Goal: Information Seeking & Learning: Learn about a topic

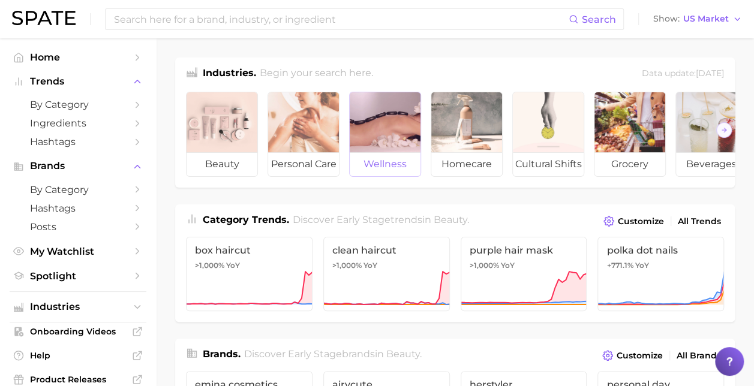
click at [399, 139] on div at bounding box center [385, 122] width 71 height 60
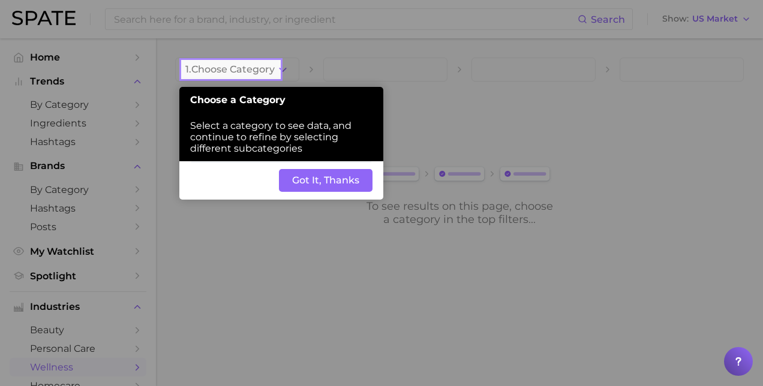
click at [321, 183] on button "Got It, Thanks" at bounding box center [326, 180] width 94 height 23
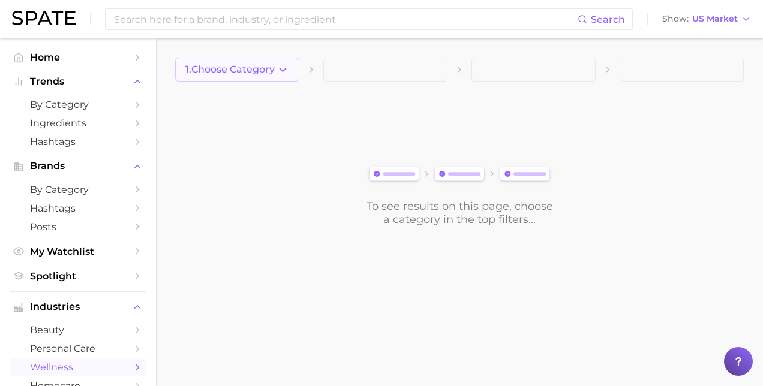
click at [281, 66] on icon "button" at bounding box center [282, 70] width 13 height 13
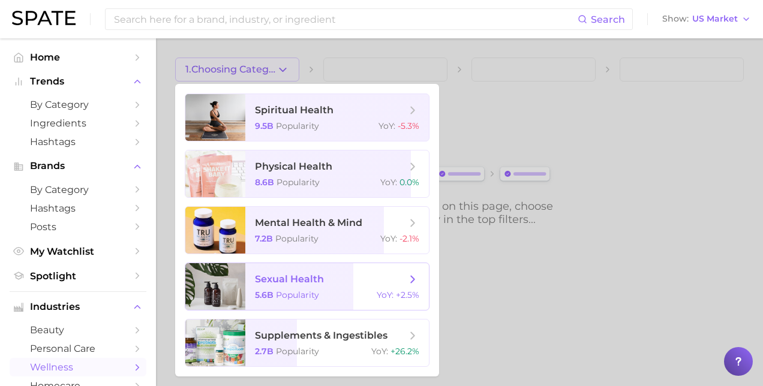
click at [389, 270] on span "sexual health 5.6b Popularity YoY : +2.5%" at bounding box center [336, 286] width 183 height 47
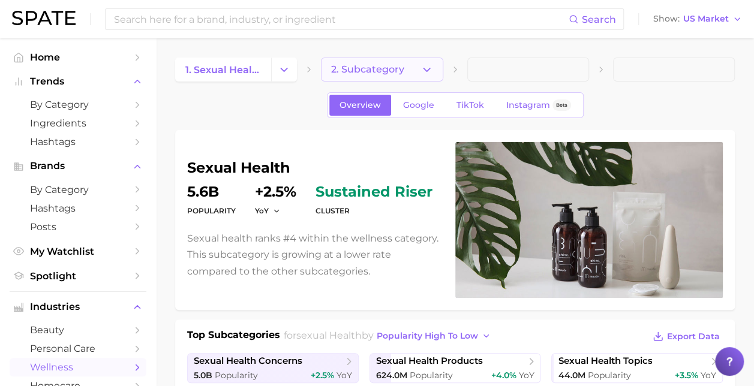
click at [389, 73] on span "2. Subcategory" at bounding box center [367, 69] width 73 height 11
click at [69, 106] on span "by Category" at bounding box center [78, 104] width 96 height 11
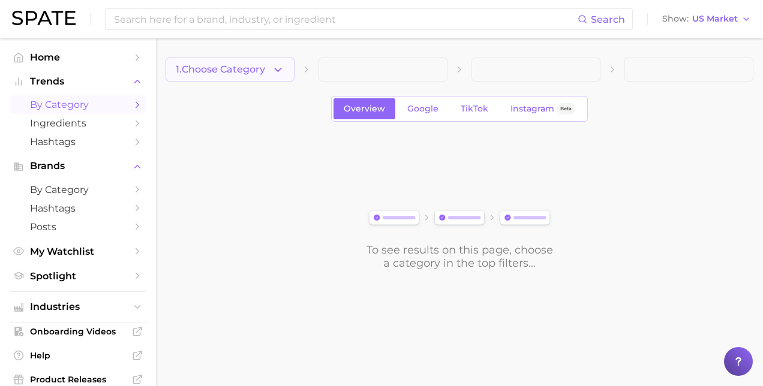
click at [272, 71] on icon "button" at bounding box center [278, 70] width 13 height 13
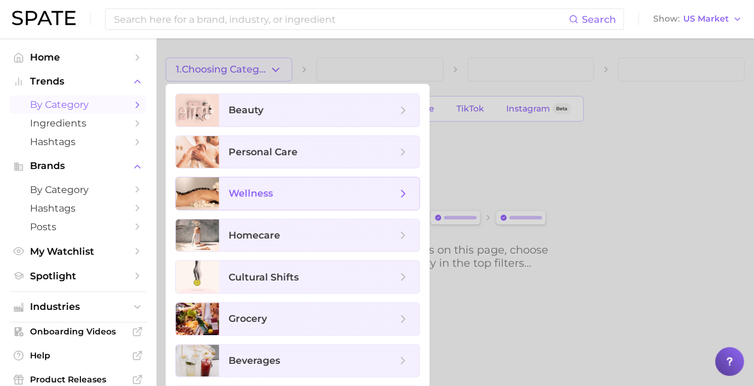
click at [386, 191] on span "wellness" at bounding box center [312, 193] width 168 height 13
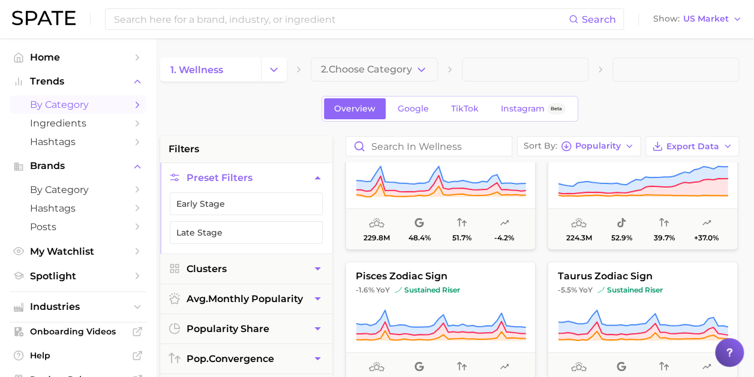
scroll to position [1139, 0]
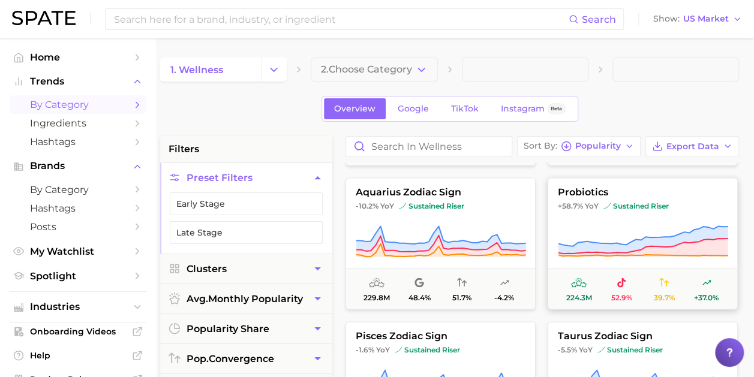
click at [606, 215] on button "probiotics +58.7% YoY sustained riser 224.3m 52.9% 39.7% +37.0%" at bounding box center [642, 243] width 190 height 132
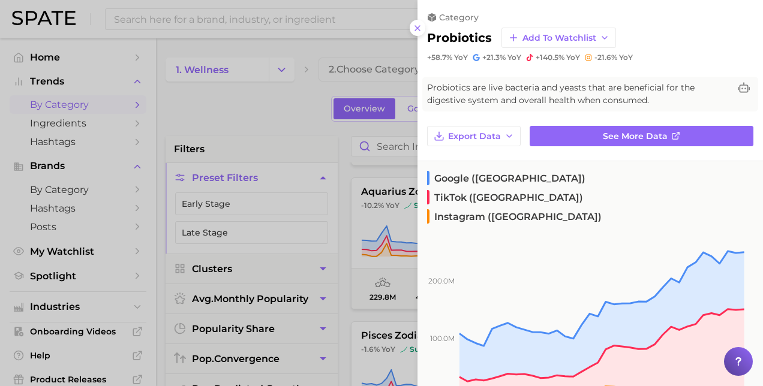
click at [212, 117] on div at bounding box center [381, 193] width 763 height 386
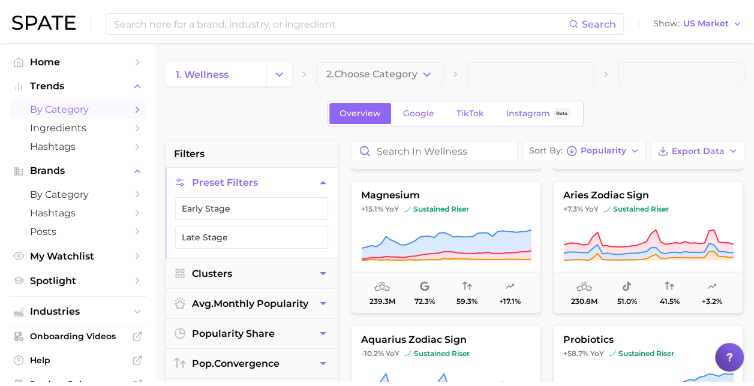
scroll to position [899, 0]
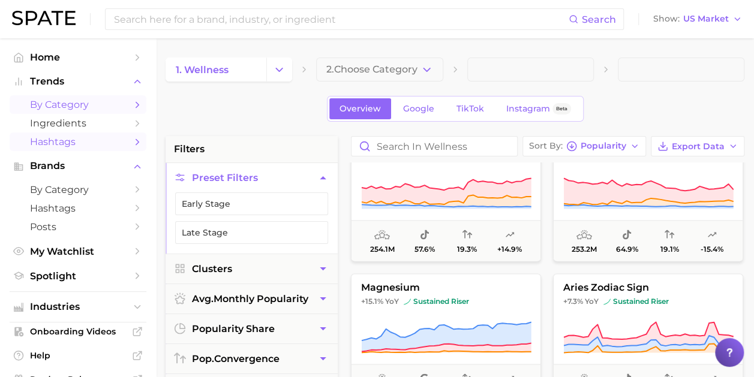
click at [118, 144] on link "Hashtags" at bounding box center [78, 142] width 137 height 19
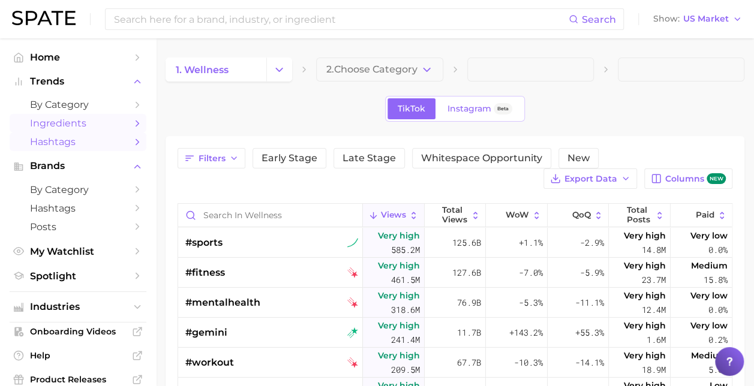
click at [136, 125] on polyline "Sidebar" at bounding box center [137, 123] width 3 height 5
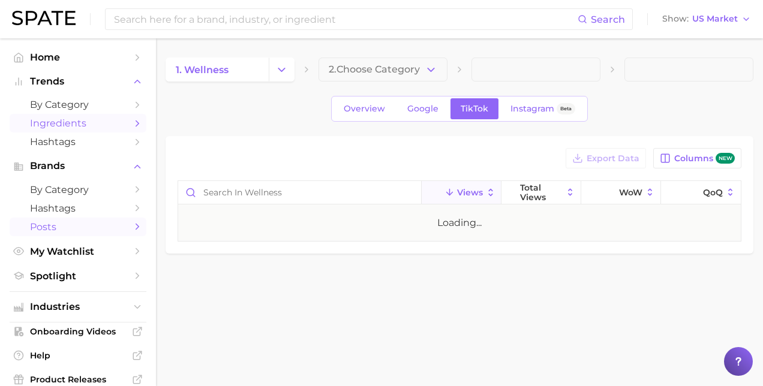
click at [124, 222] on link "Posts" at bounding box center [78, 227] width 137 height 19
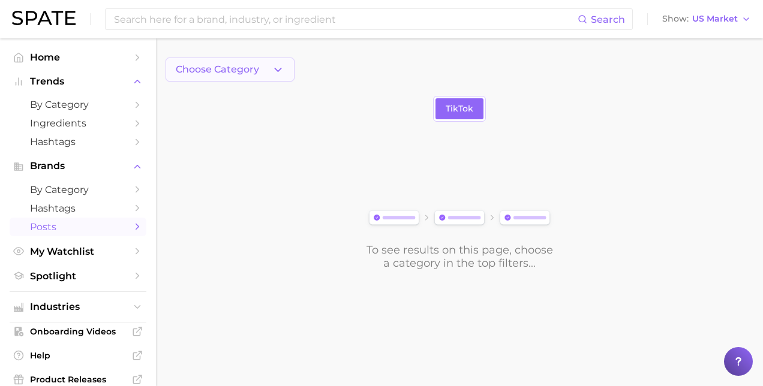
click at [293, 74] on div "Choose Category" at bounding box center [459, 70] width 588 height 24
click at [284, 65] on icon "button" at bounding box center [278, 70] width 13 height 13
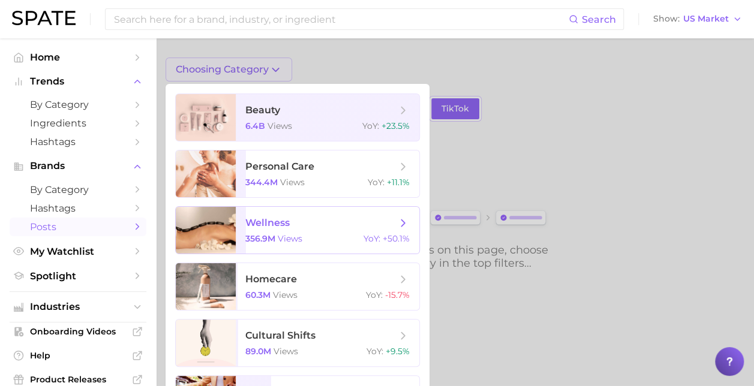
click at [338, 236] on div "356.9m views YoY : +50.1%" at bounding box center [327, 238] width 164 height 11
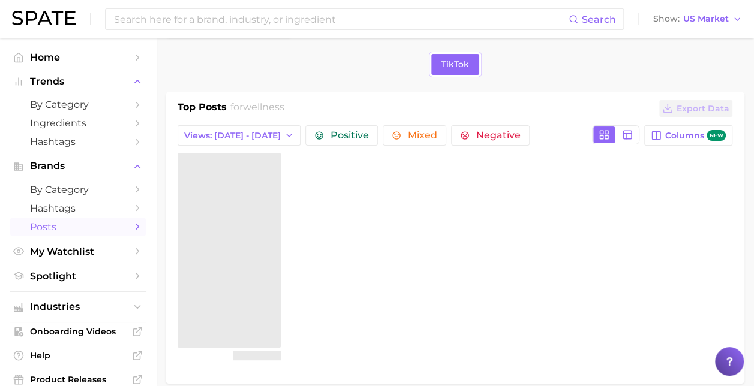
scroll to position [101, 0]
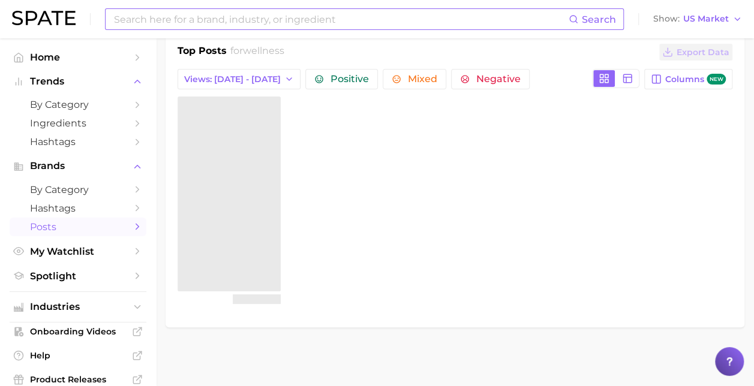
click at [157, 28] on input at bounding box center [341, 19] width 456 height 20
type input "gut health"
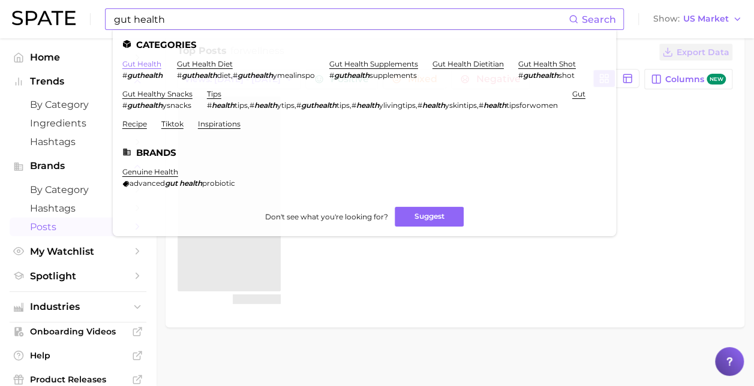
click at [138, 68] on link "gut health" at bounding box center [141, 63] width 39 height 9
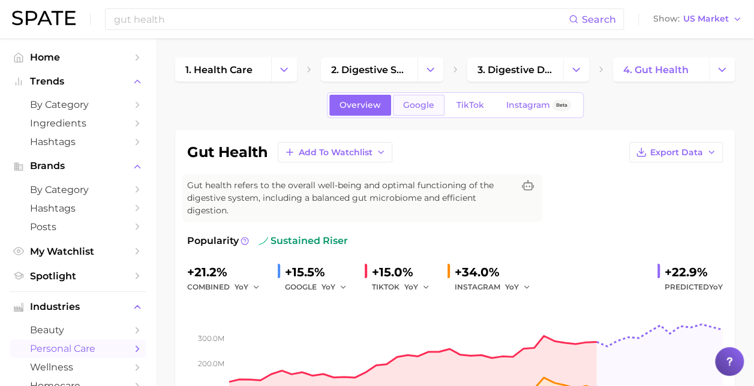
click at [423, 107] on span "Google" at bounding box center [418, 105] width 31 height 10
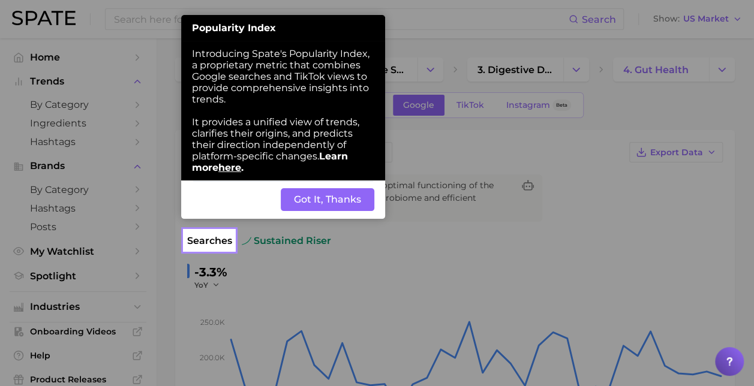
click at [336, 198] on button "Got It, Thanks" at bounding box center [328, 199] width 94 height 23
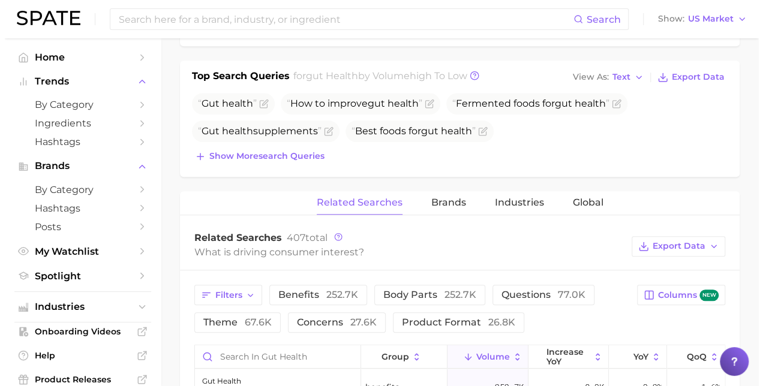
scroll to position [540, 0]
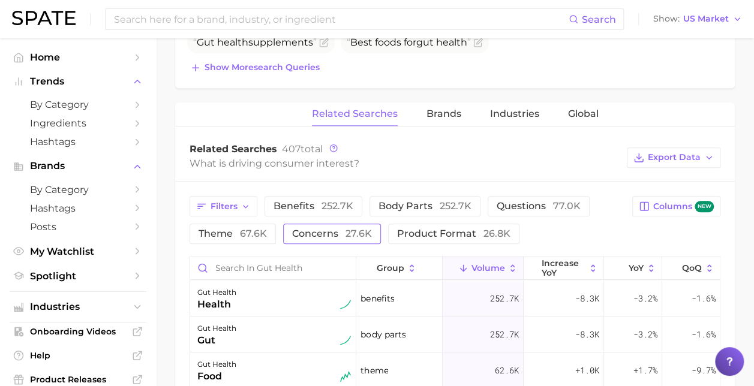
click at [315, 230] on span "concerns 27.6k" at bounding box center [332, 233] width 80 height 11
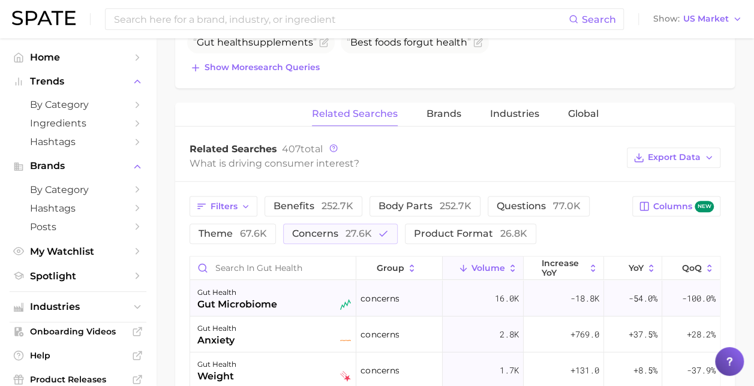
click at [289, 303] on div "gut health gut microbiome" at bounding box center [273, 298] width 153 height 26
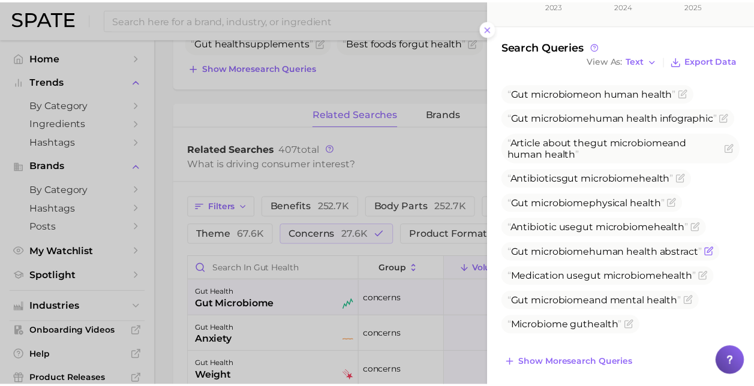
scroll to position [374, 0]
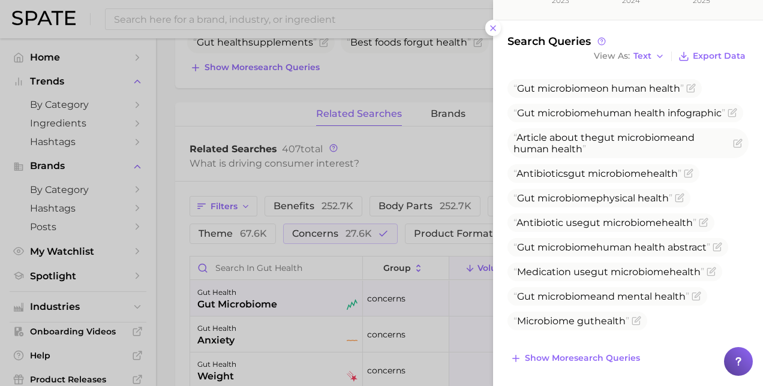
click at [416, 155] on div at bounding box center [381, 193] width 763 height 386
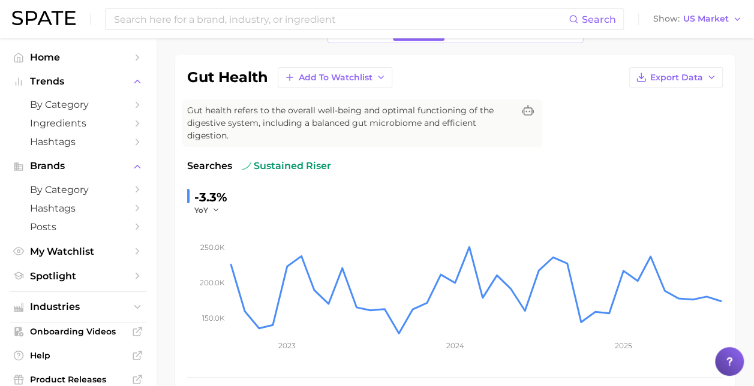
scroll to position [0, 0]
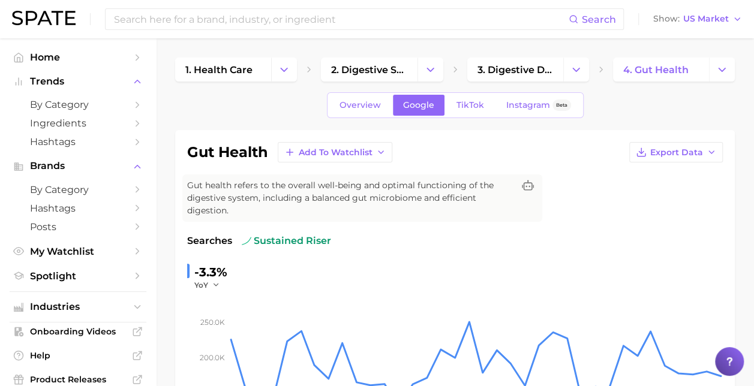
click at [362, 116] on div "Overview Google TikTok Instagram Beta" at bounding box center [455, 105] width 257 height 26
click at [360, 104] on span "Overview" at bounding box center [359, 105] width 41 height 10
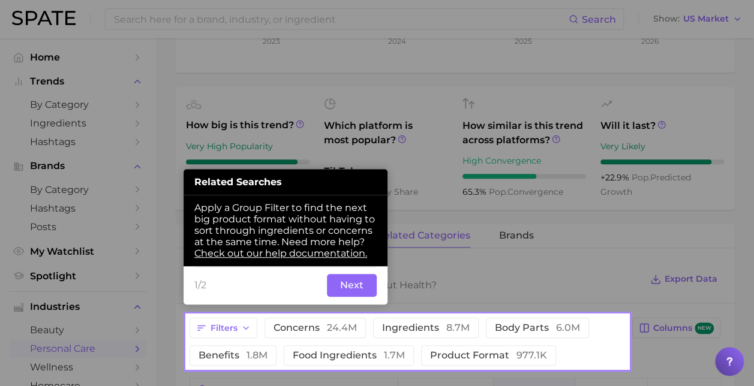
scroll to position [393, 0]
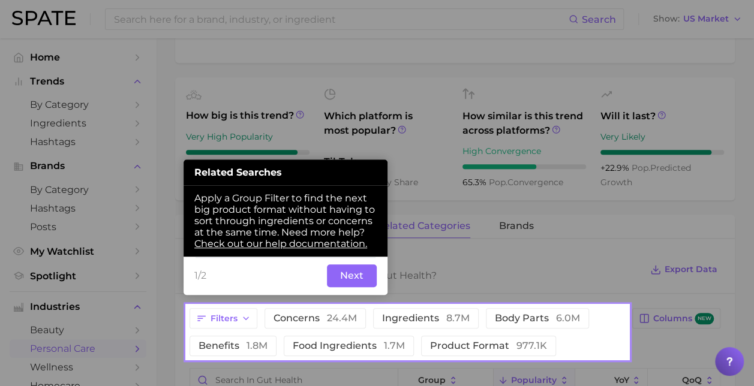
click at [366, 268] on button "Next" at bounding box center [352, 275] width 50 height 23
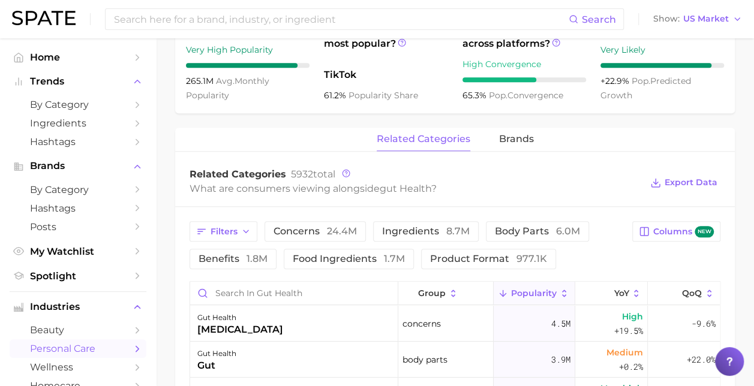
scroll to position [633, 0]
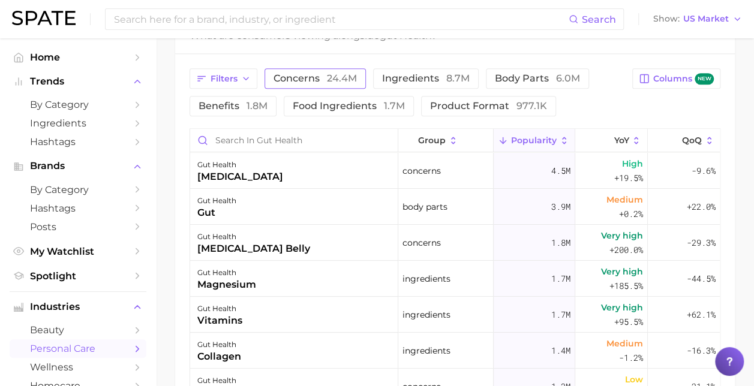
click at [314, 83] on span "concerns 24.4m" at bounding box center [314, 79] width 83 height 10
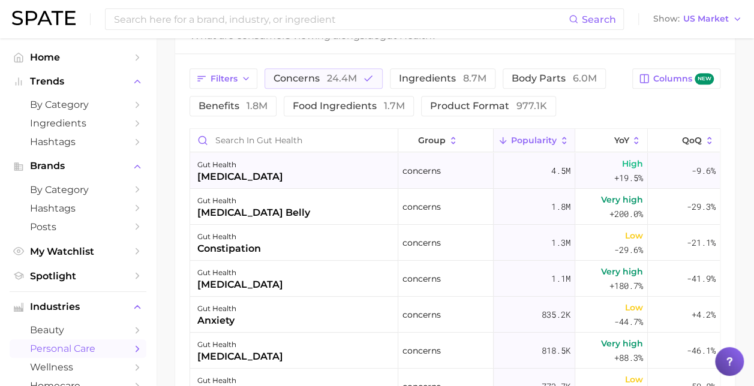
click at [249, 167] on div "gut health [MEDICAL_DATA]" at bounding box center [294, 171] width 208 height 36
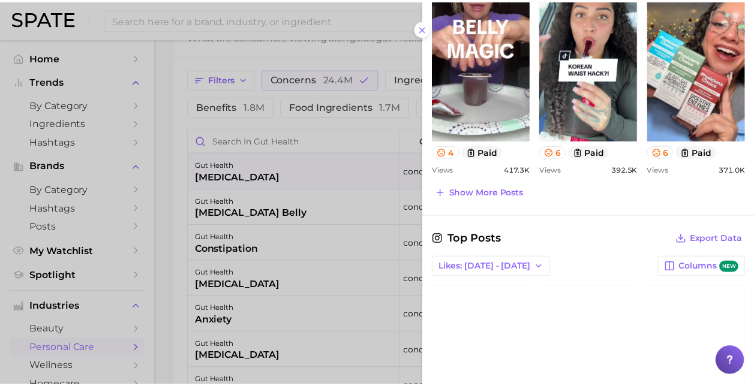
scroll to position [757, 0]
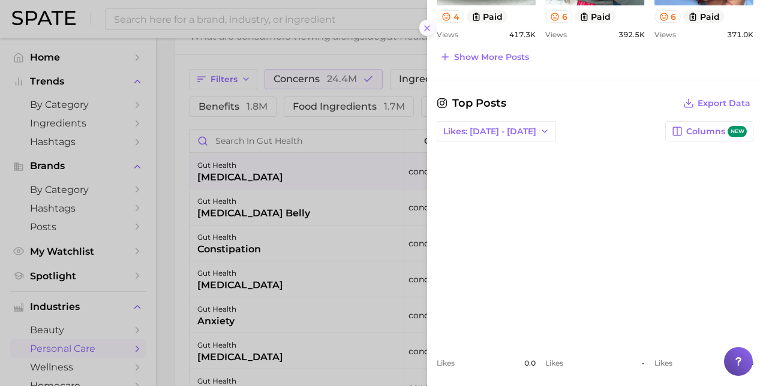
click at [430, 28] on icon at bounding box center [427, 28] width 10 height 10
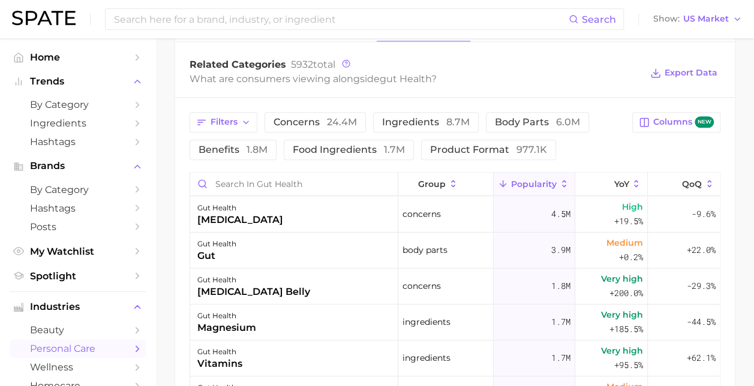
scroll to position [586, 0]
